Goal: Obtain resource: Obtain resource

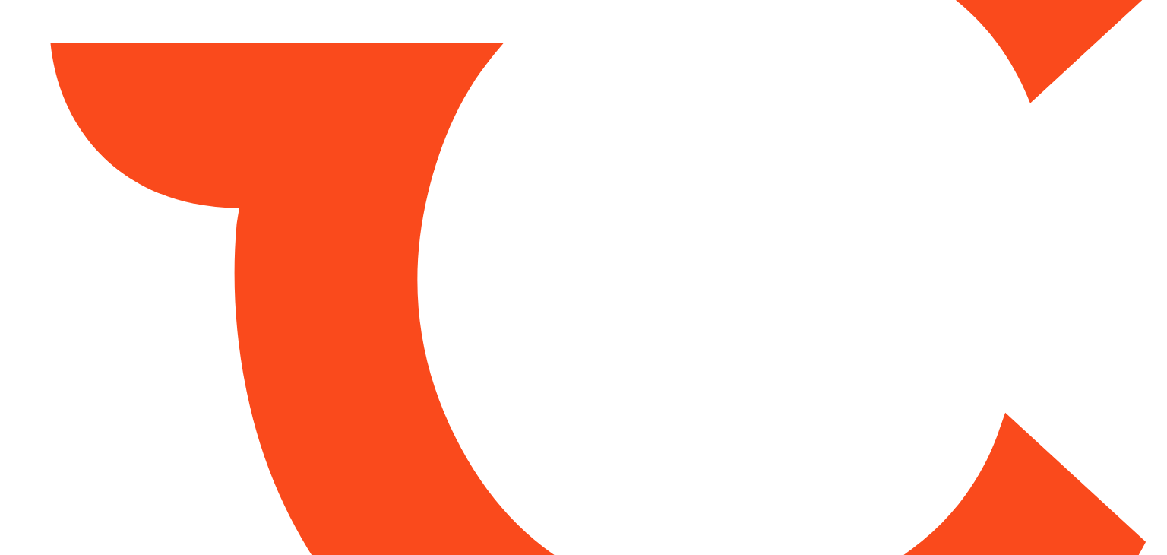
click at [191, 23] on html at bounding box center [583, 277] width 1167 height 555
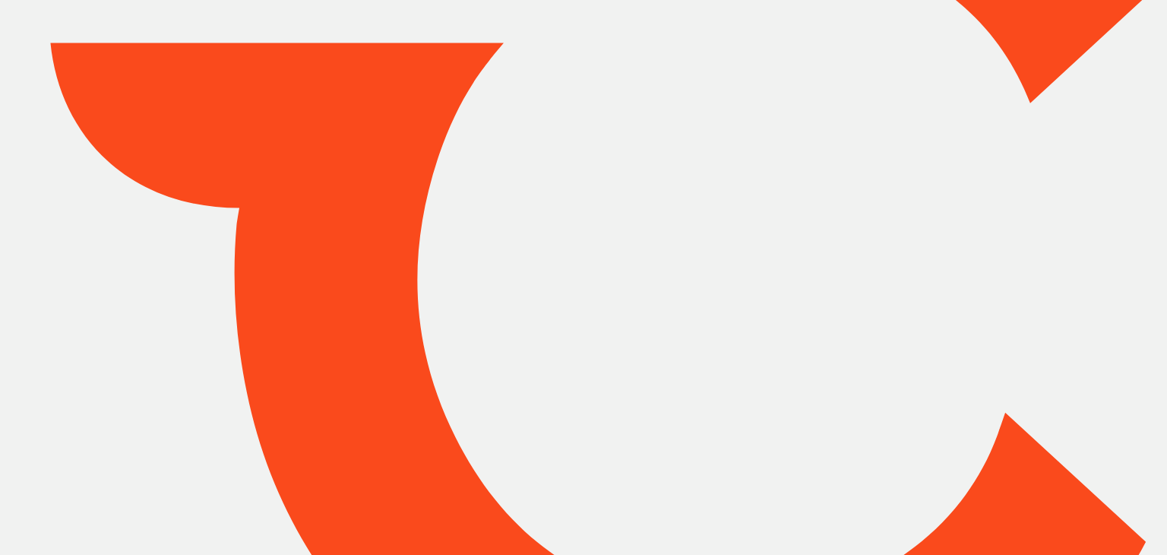
click at [887, 24] on div at bounding box center [583, 277] width 1167 height 1010
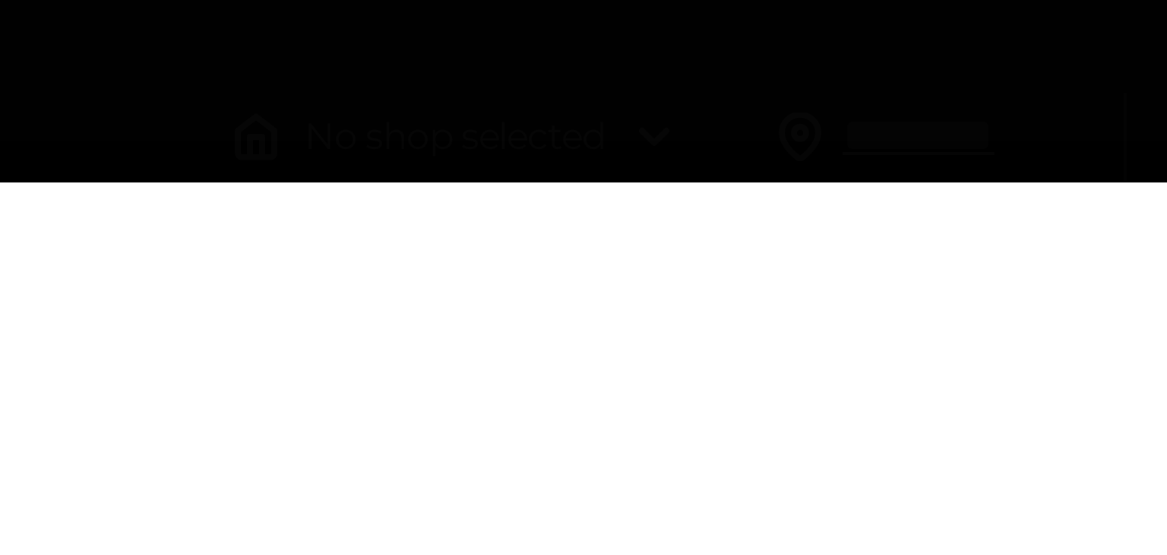
click at [820, 82] on flutter-view at bounding box center [583, 285] width 1167 height 479
click at [850, 74] on flutter-view at bounding box center [583, 285] width 1167 height 479
